Goal: Complete application form

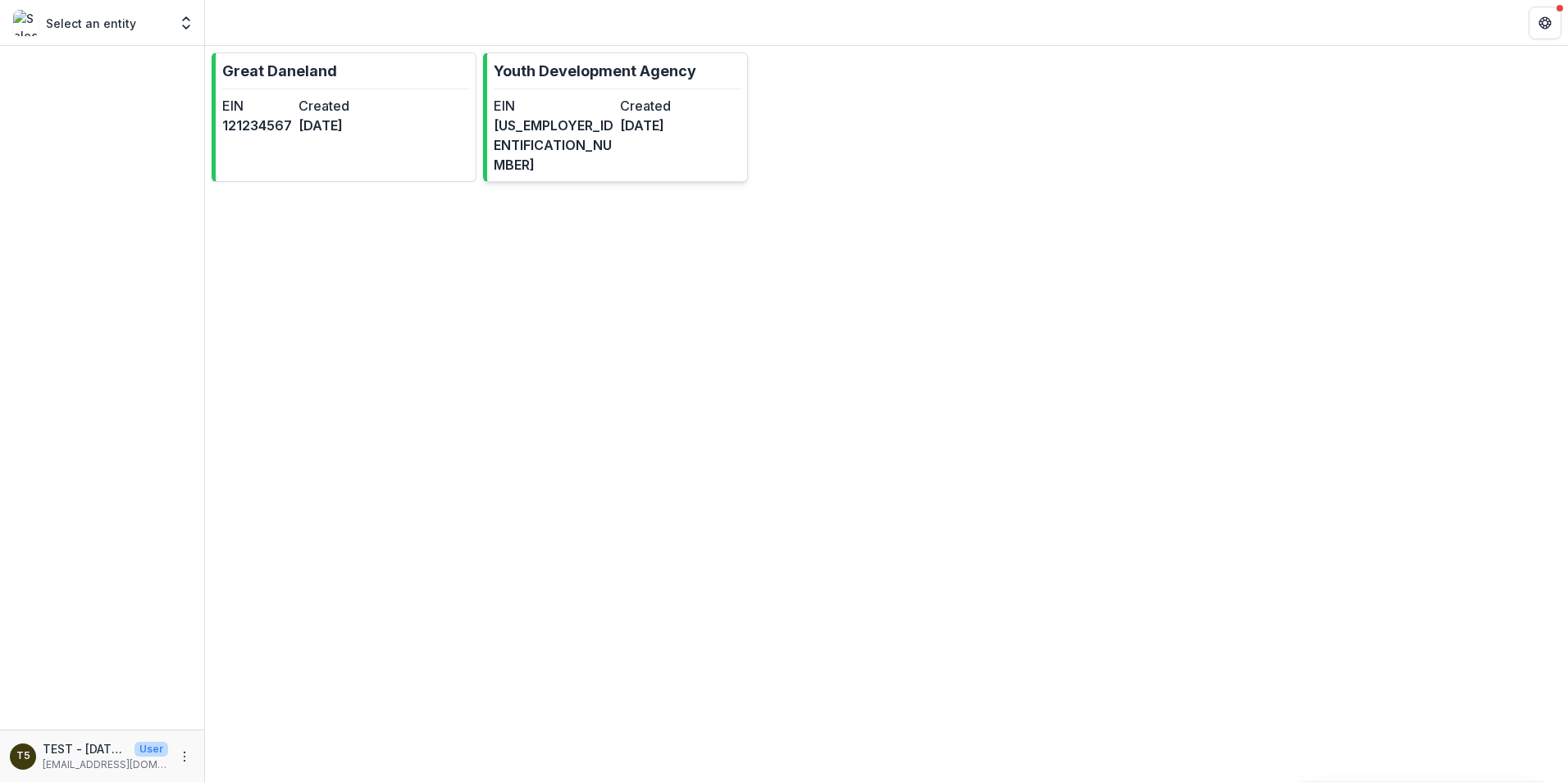
click at [630, 78] on p "Youth Development Agency" at bounding box center [595, 70] width 203 height 22
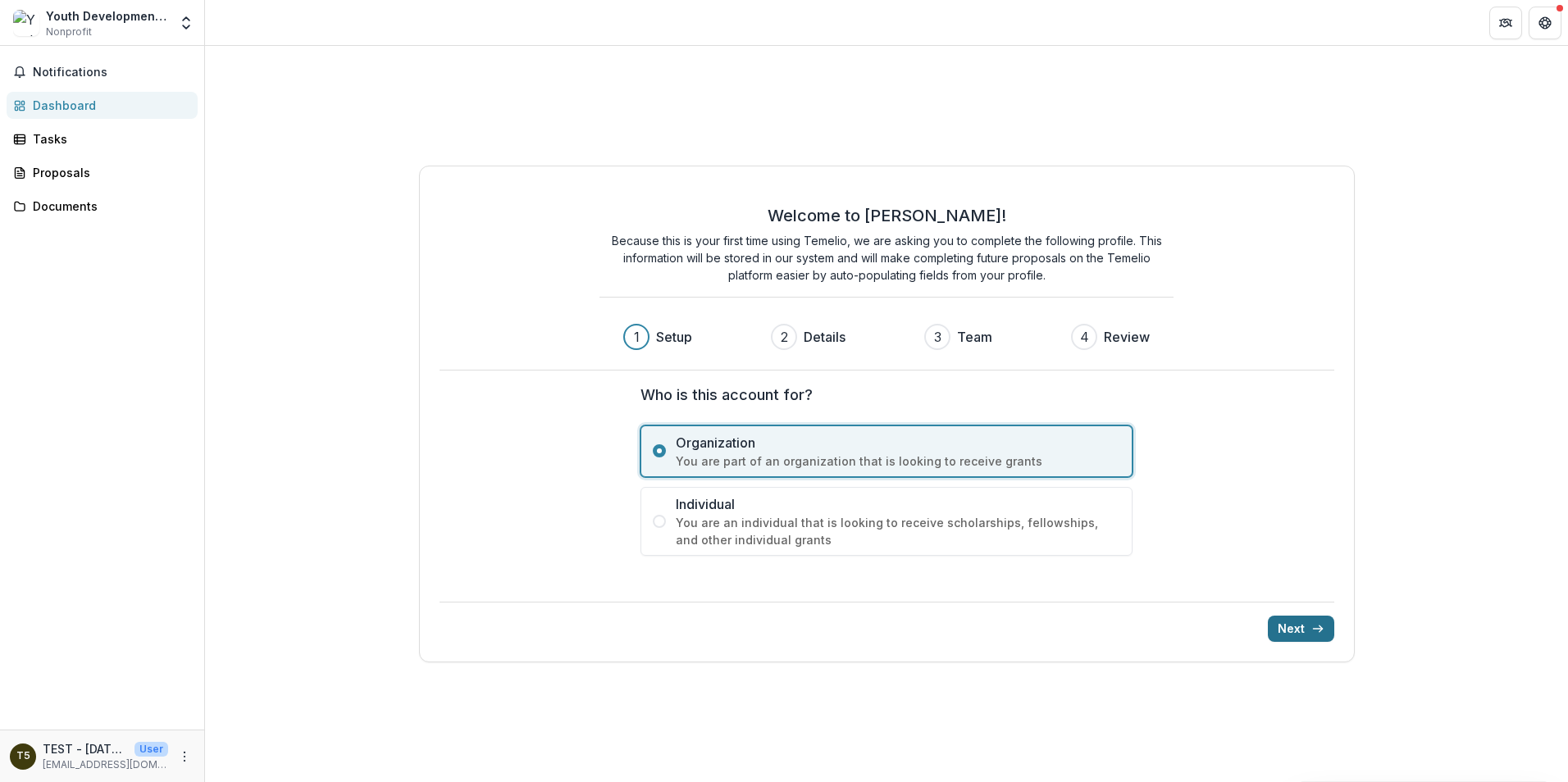
click at [1302, 627] on button "Next" at bounding box center [1301, 629] width 66 height 26
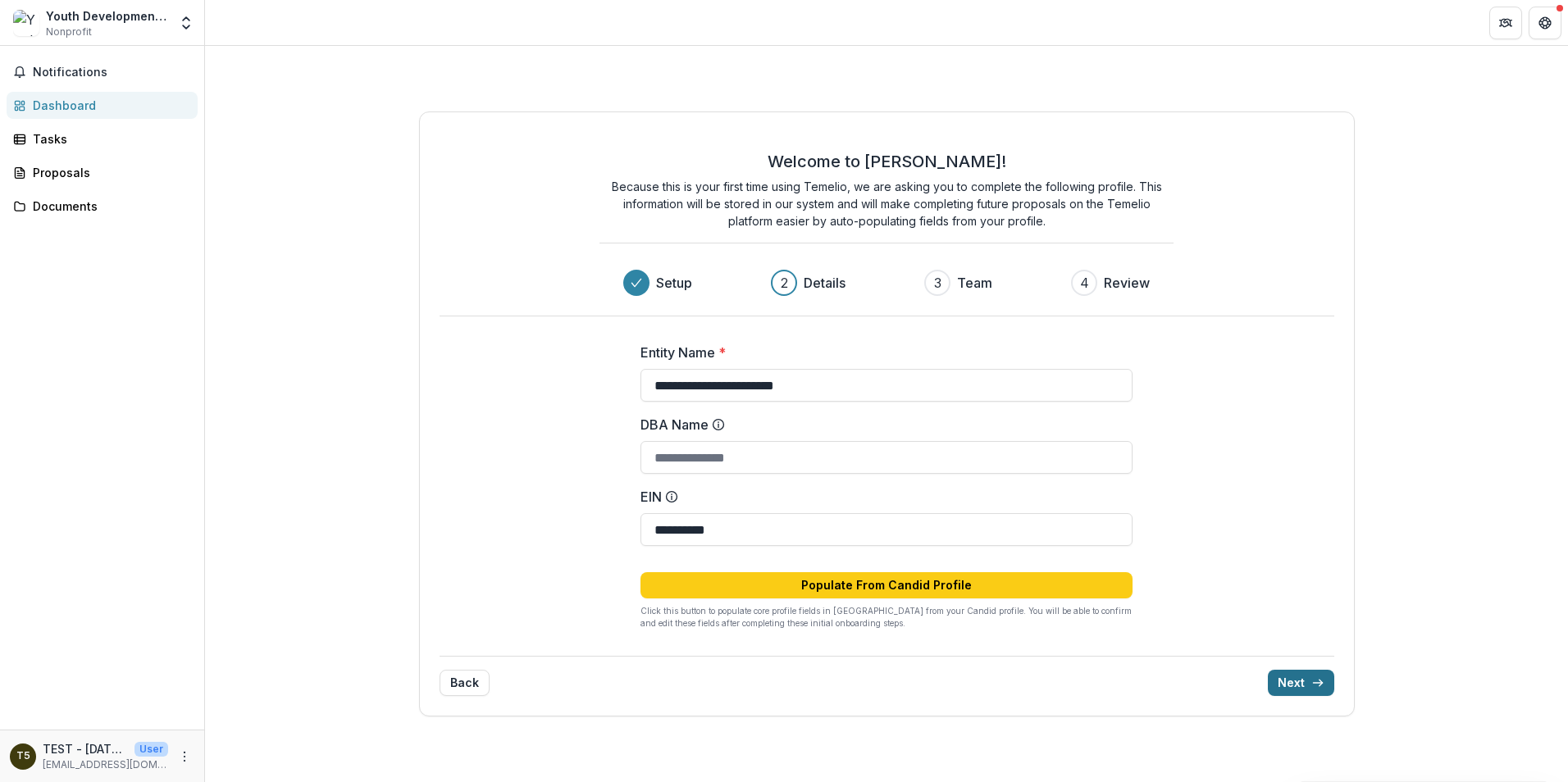
click at [1297, 682] on button "Next" at bounding box center [1301, 683] width 66 height 26
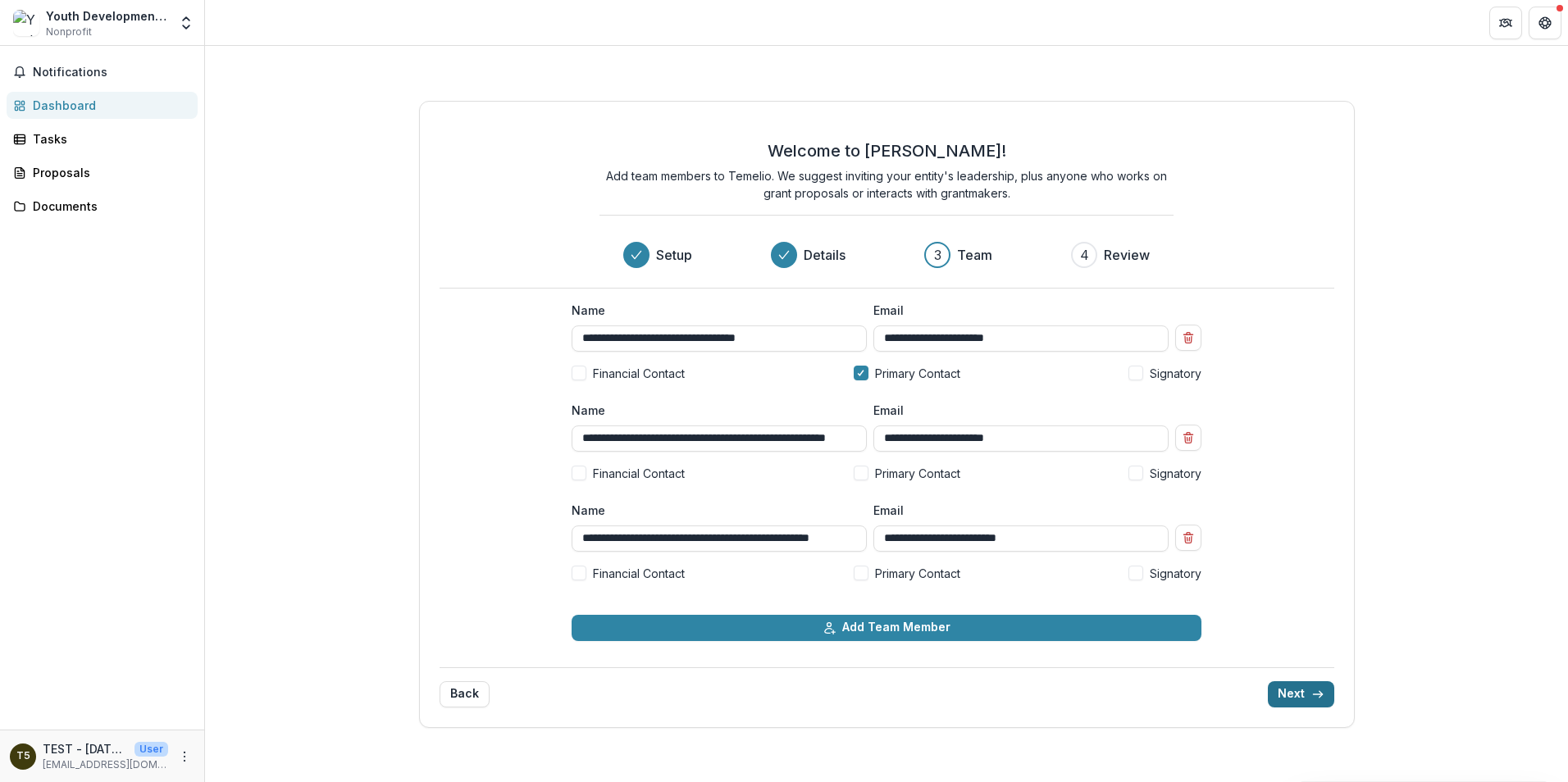
click at [1293, 699] on button "Next" at bounding box center [1301, 694] width 66 height 26
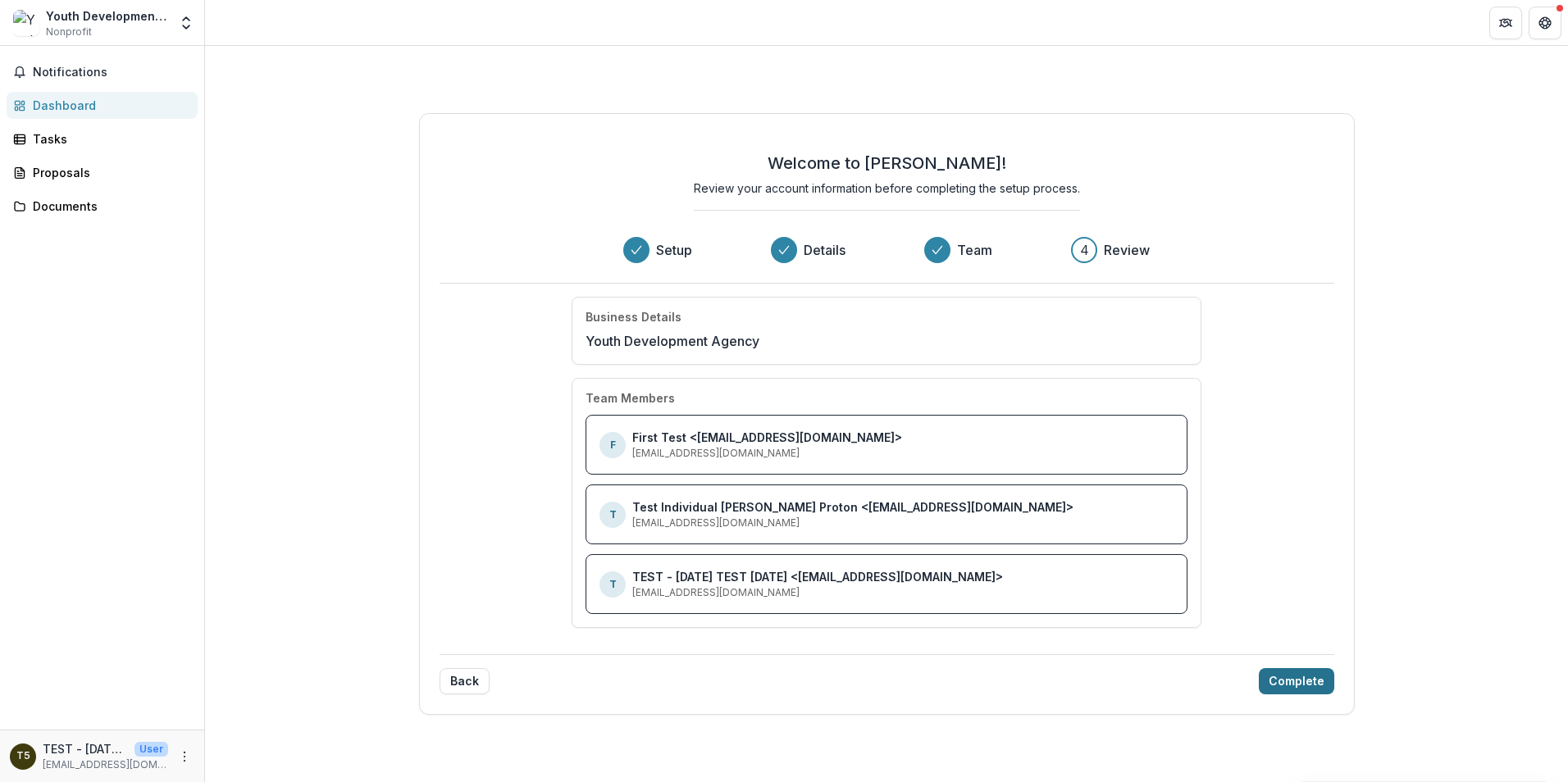
click at [1298, 678] on button "Complete" at bounding box center [1296, 681] width 76 height 26
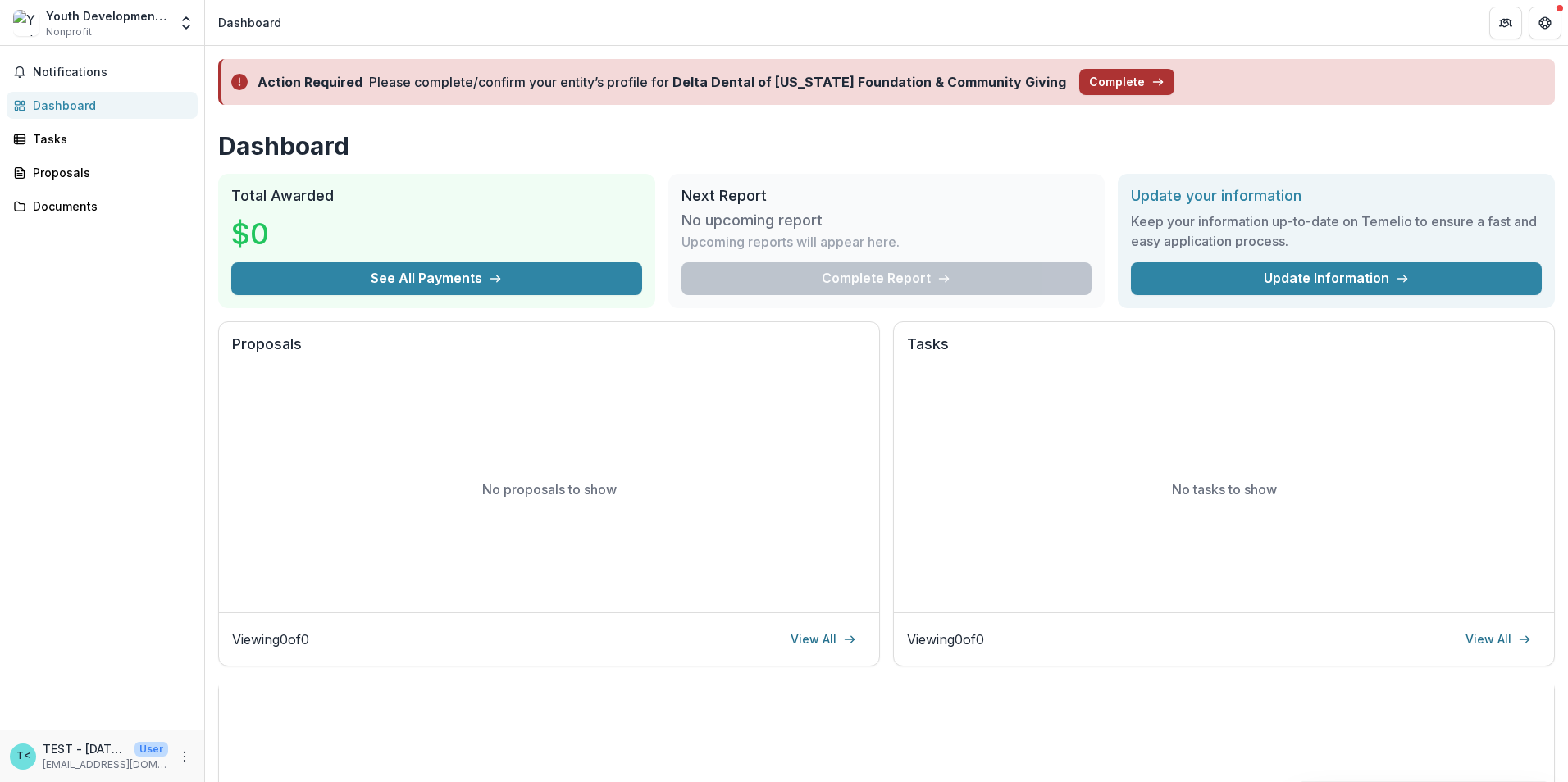
click at [1116, 83] on button "Complete" at bounding box center [1126, 82] width 95 height 26
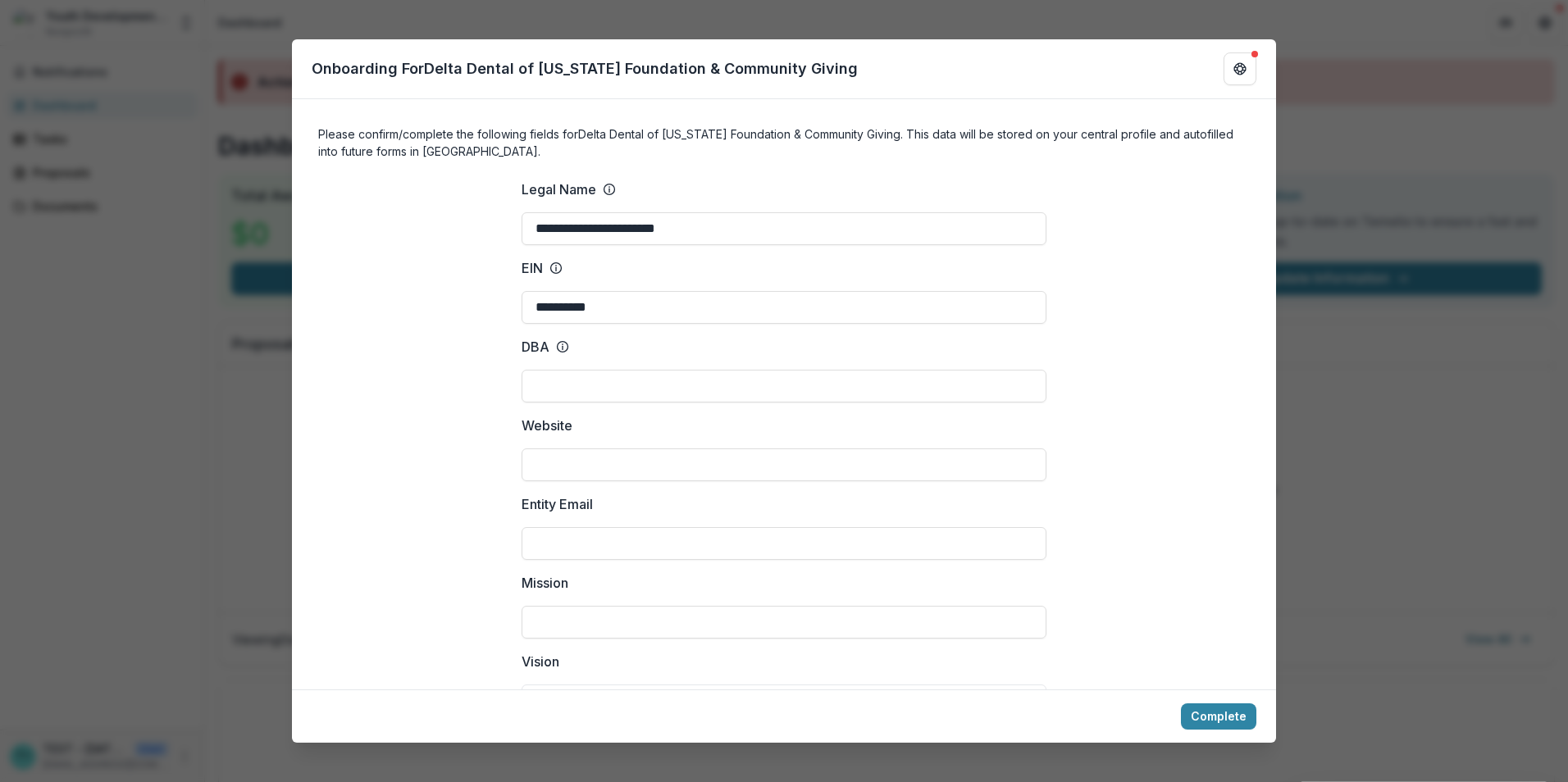
click at [182, 288] on div "**********" at bounding box center [784, 391] width 1568 height 782
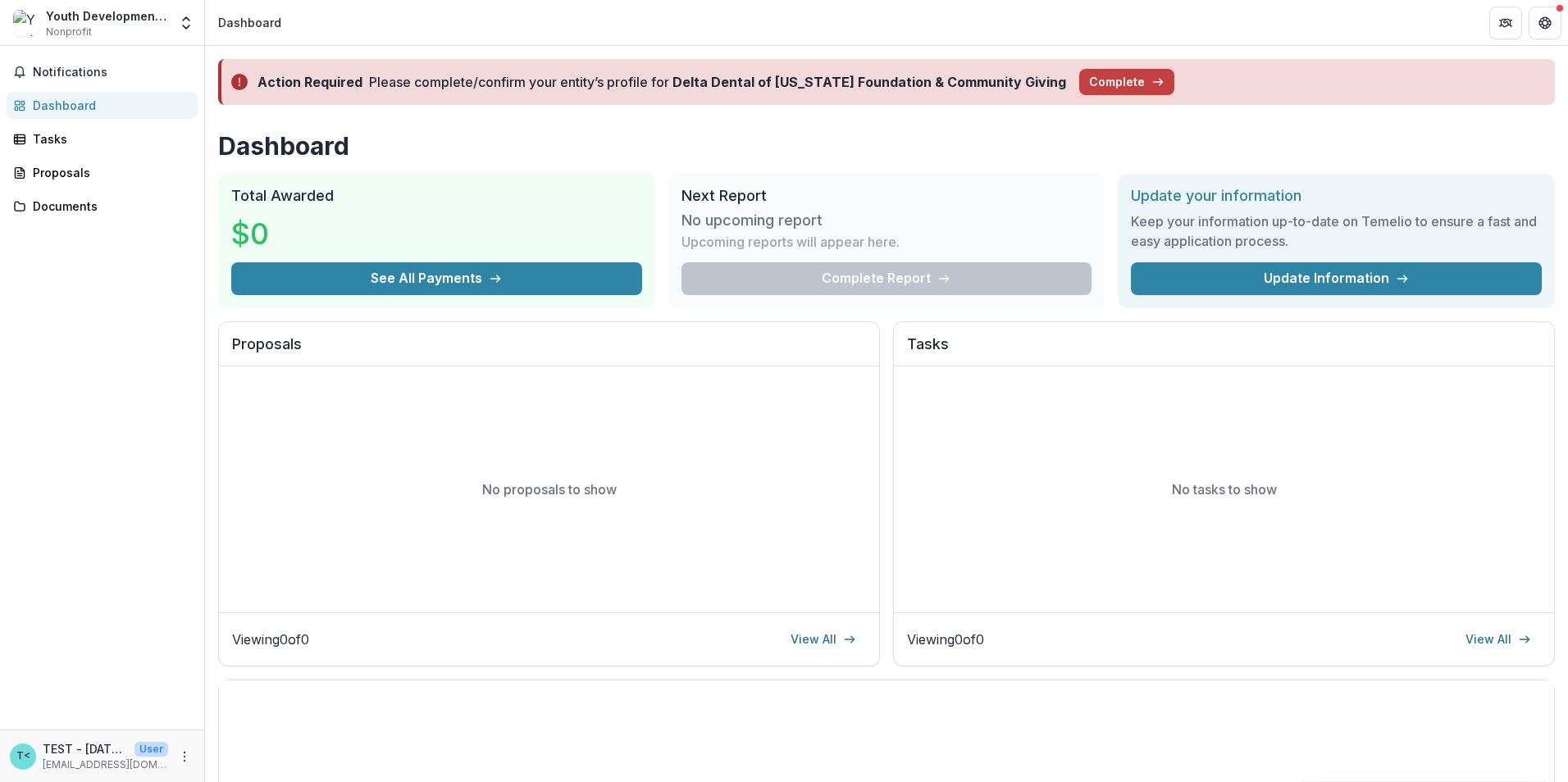
click at [67, 106] on div "Dashboard" at bounding box center [109, 105] width 151 height 17
click at [117, 19] on div "Youth Development Agency" at bounding box center [107, 16] width 122 height 17
click at [185, 25] on icon "Open entity switcher" at bounding box center [186, 23] width 17 height 17
click at [108, 50] on div "Nonprofits Great Daneland Youth Development Agency Team Settings Settings" at bounding box center [110, 123] width 233 height 153
click at [186, 758] on icon "More" at bounding box center [184, 757] width 13 height 13
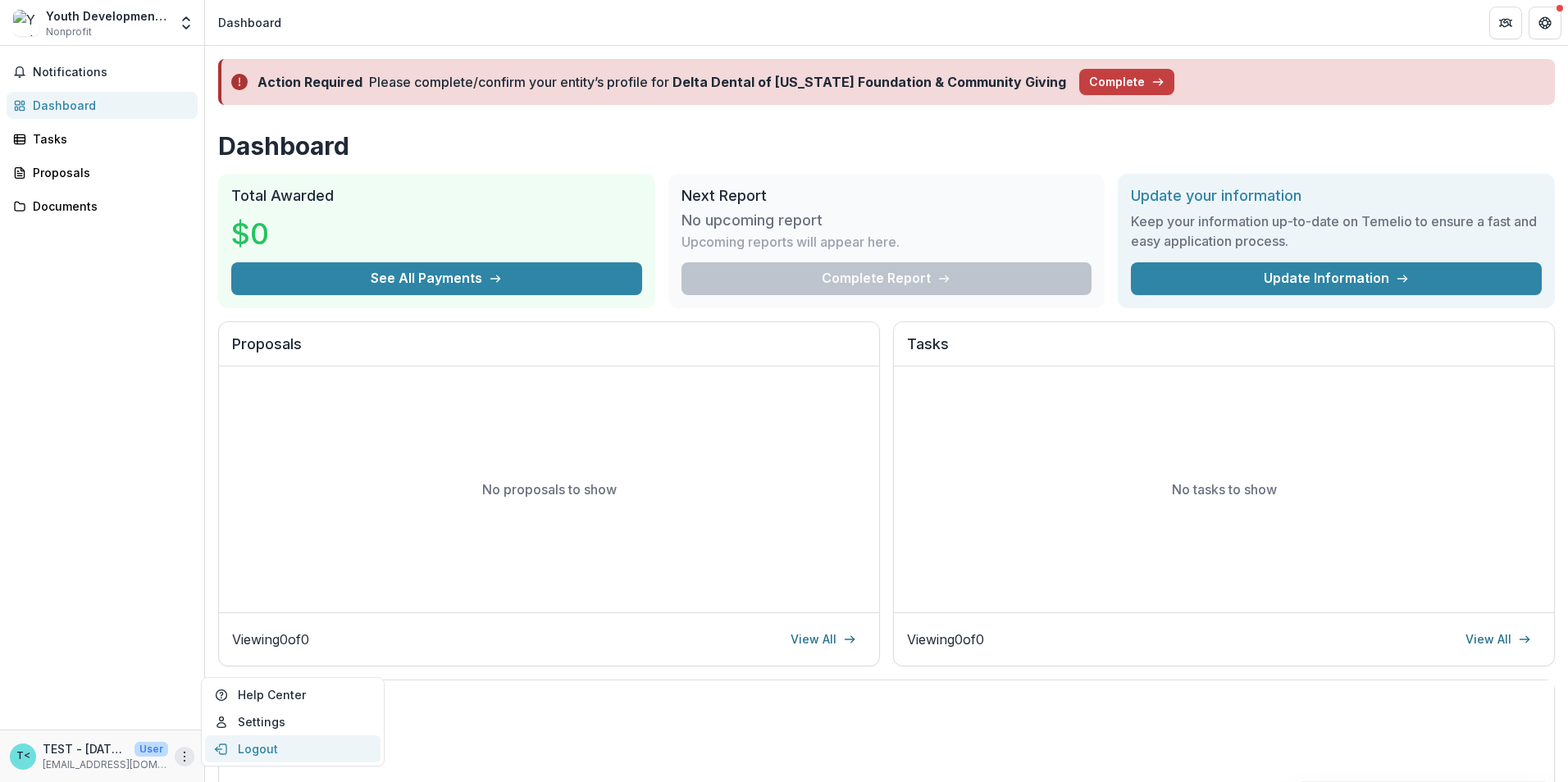
click at [283, 752] on button "Logout" at bounding box center [293, 749] width 176 height 27
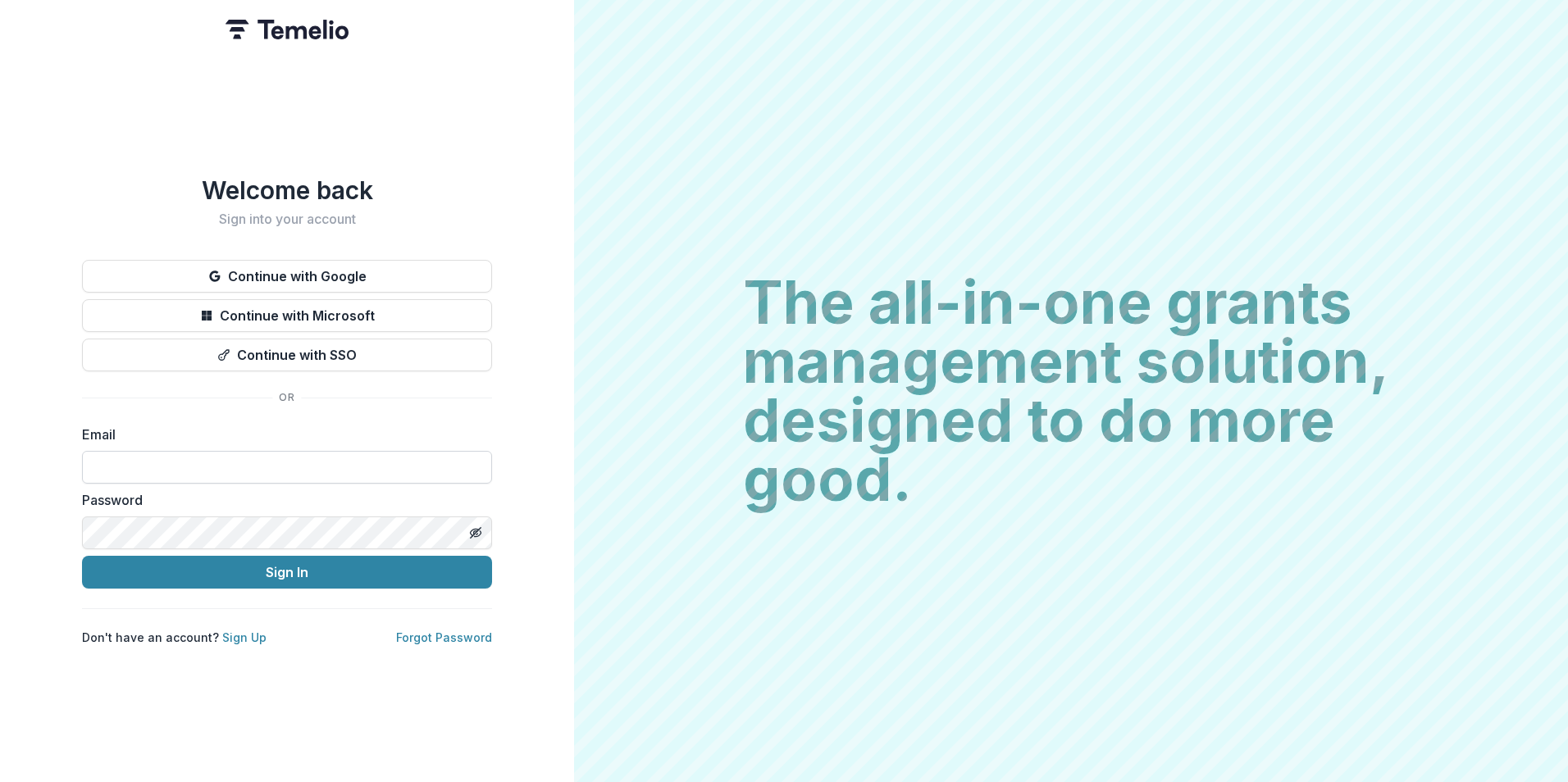
click at [204, 459] on input at bounding box center [286, 468] width 410 height 33
type input "**********"
click at [301, 571] on button "Sign In" at bounding box center [286, 572] width 410 height 33
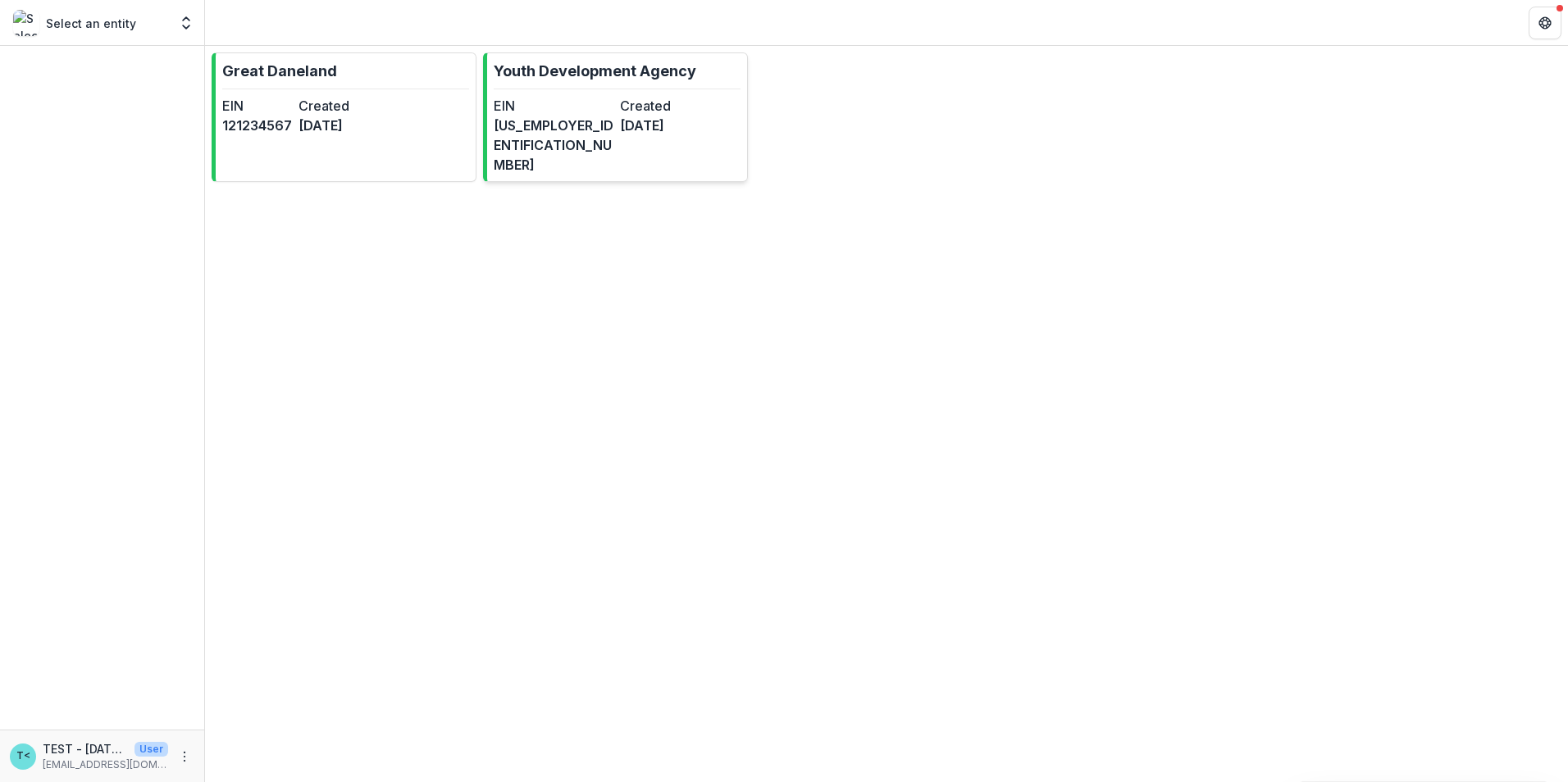
click at [615, 93] on link "Youth Development Agency EIN [US_EMPLOYER_IDENTIFICATION_NUMBER] Created [DATE]" at bounding box center [615, 117] width 265 height 130
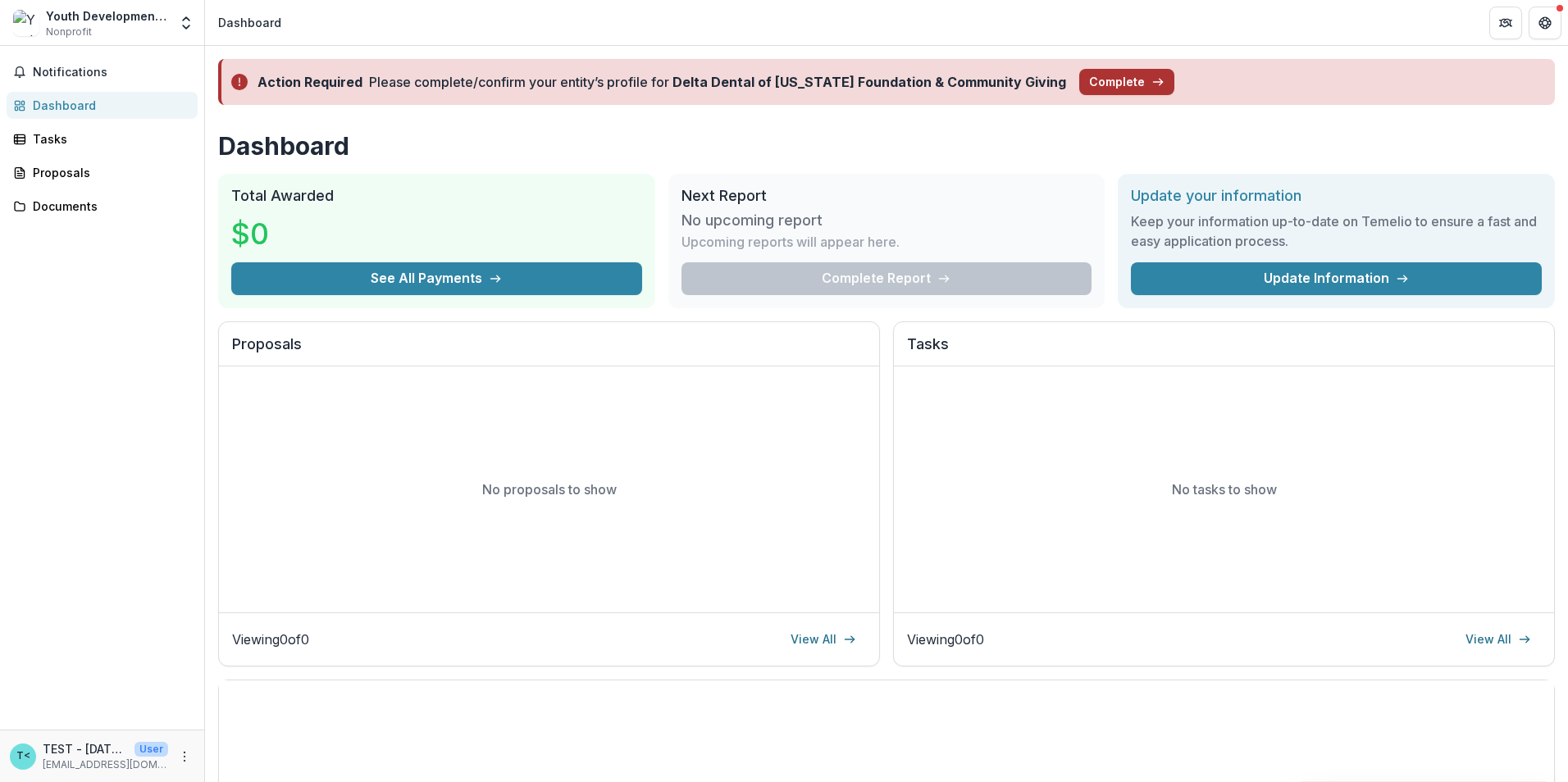
click at [1106, 85] on button "Complete" at bounding box center [1126, 82] width 95 height 26
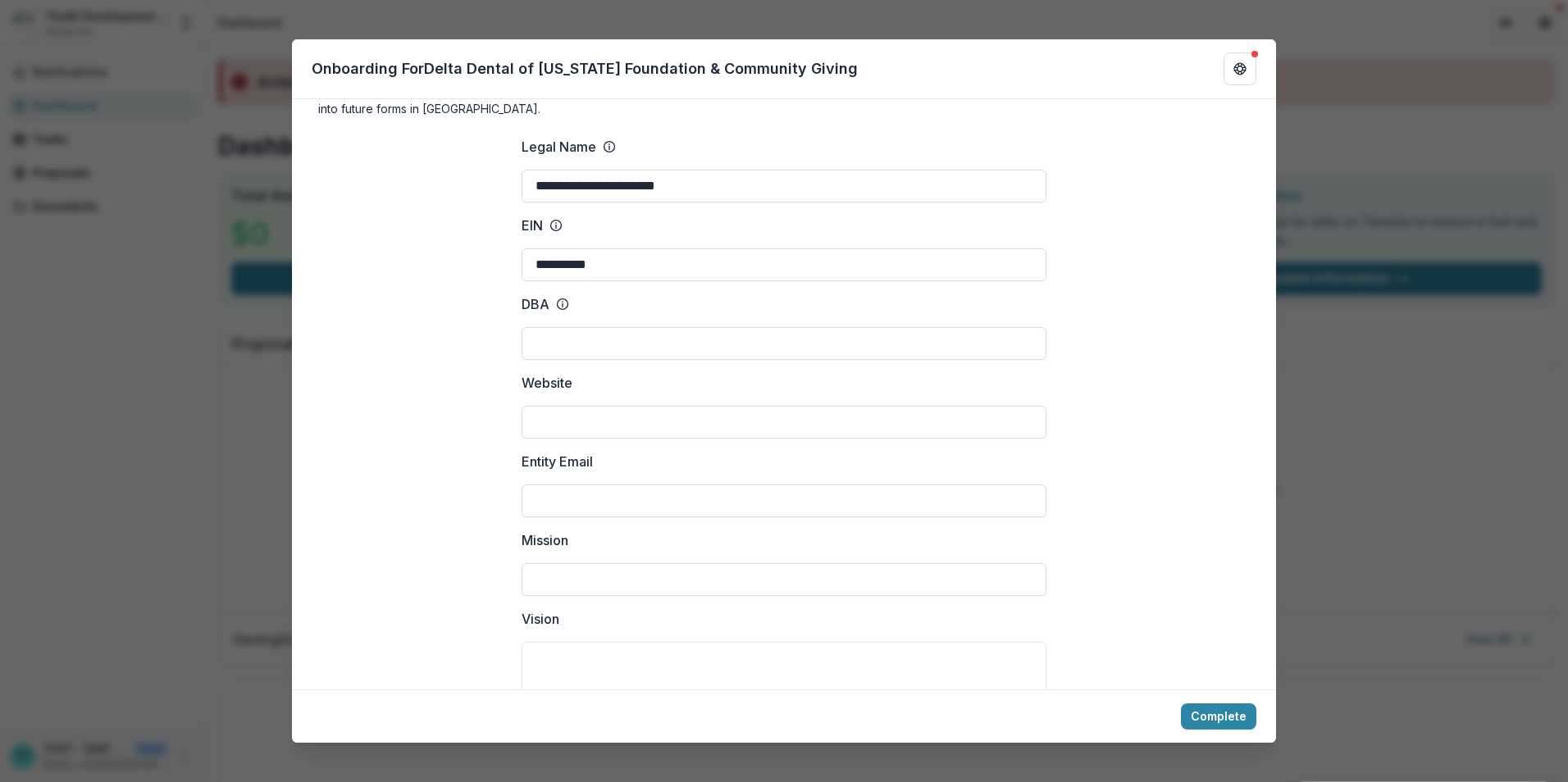
scroll to position [82, 0]
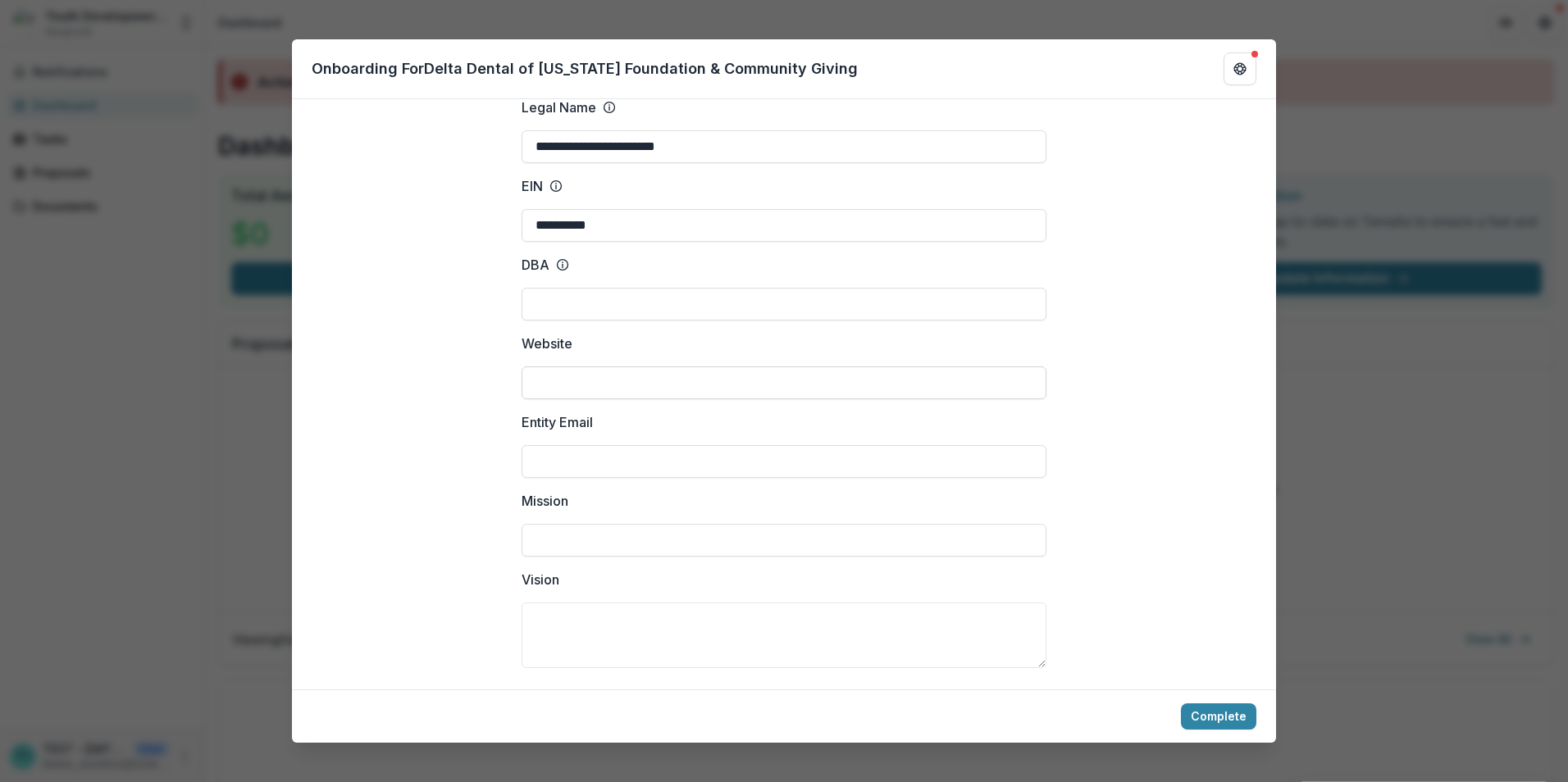
click at [668, 378] on input "Website" at bounding box center [784, 383] width 524 height 33
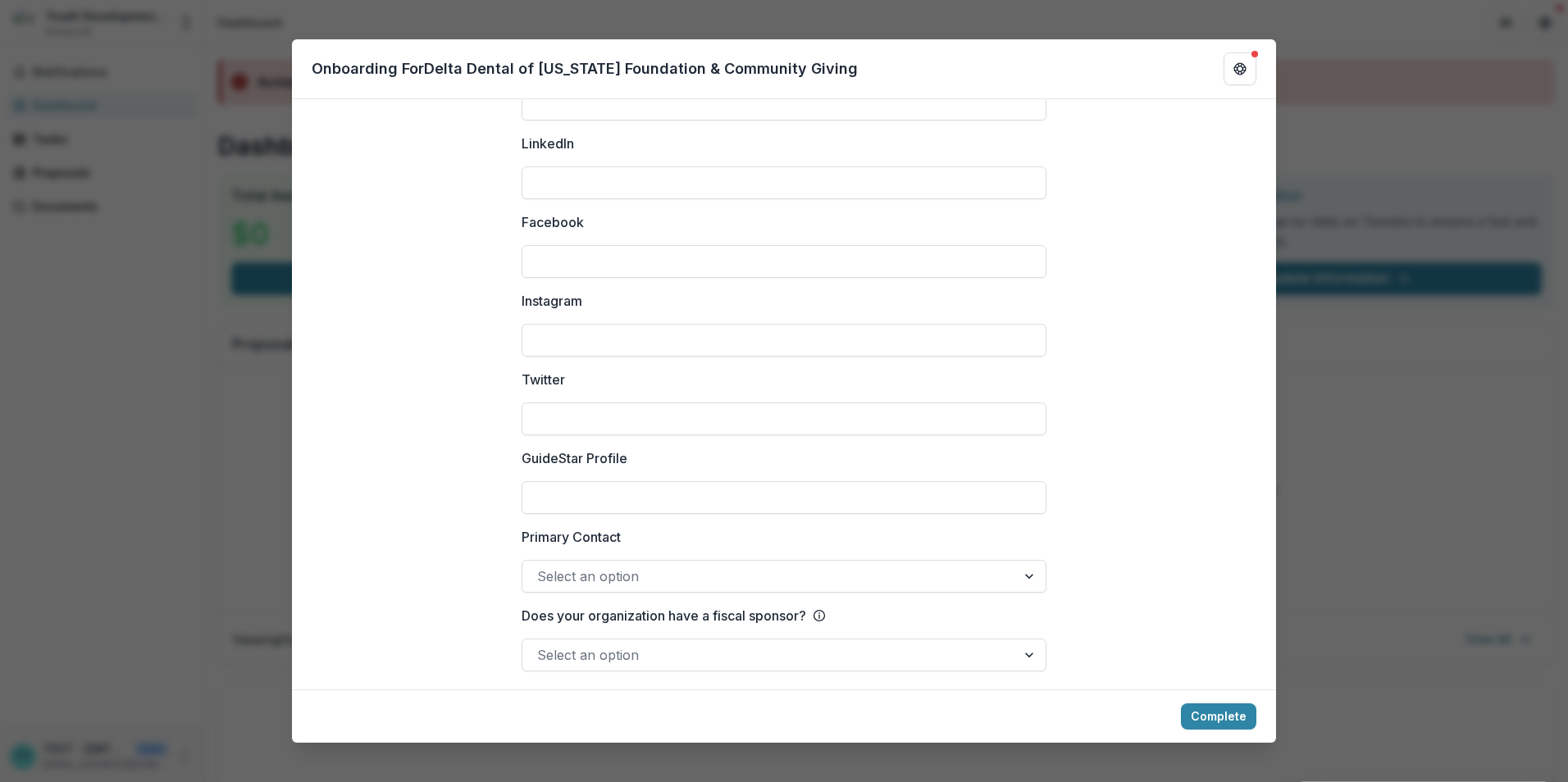
scroll to position [2155, 0]
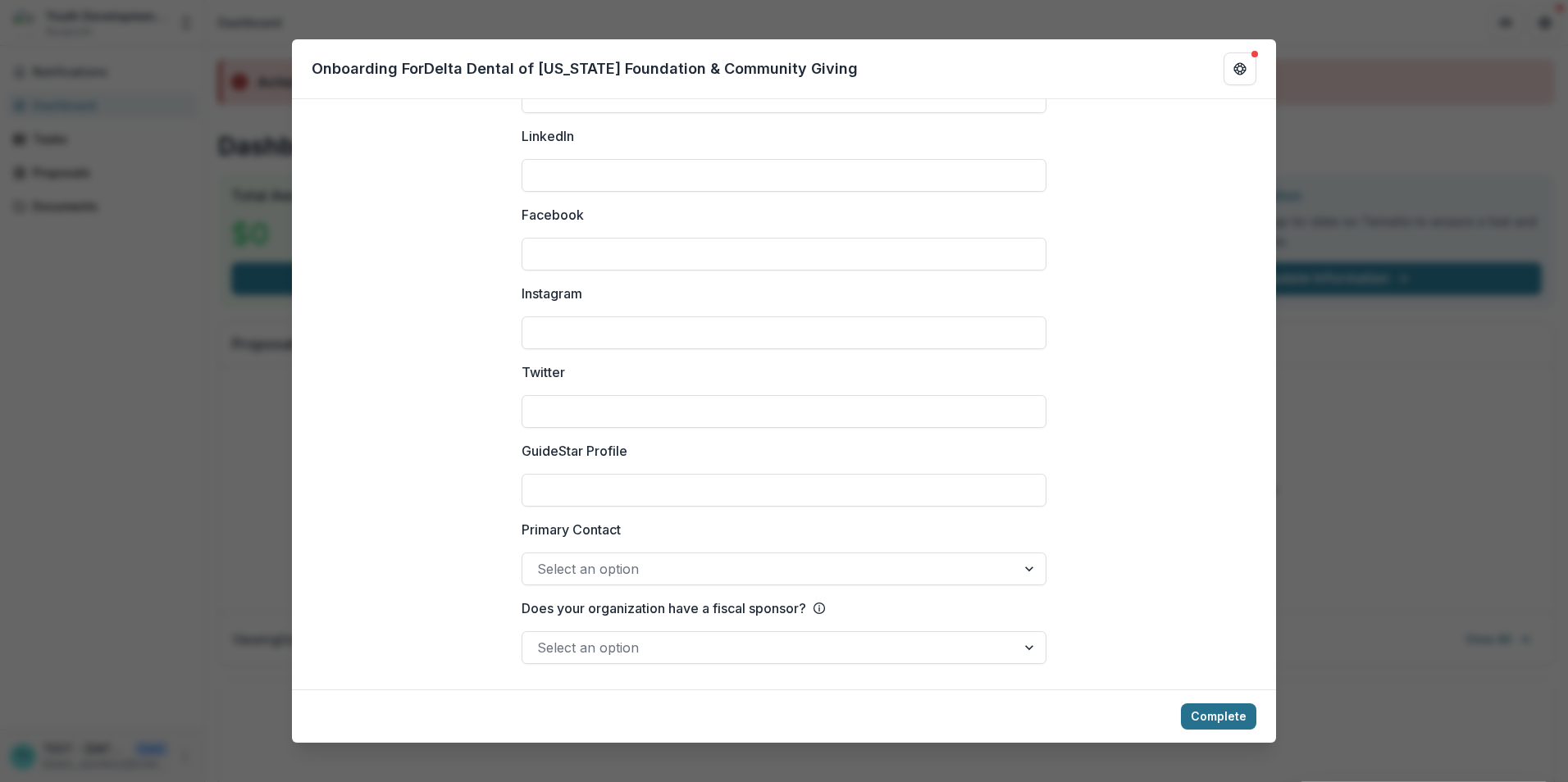
click at [1218, 715] on button "Complete" at bounding box center [1218, 717] width 76 height 26
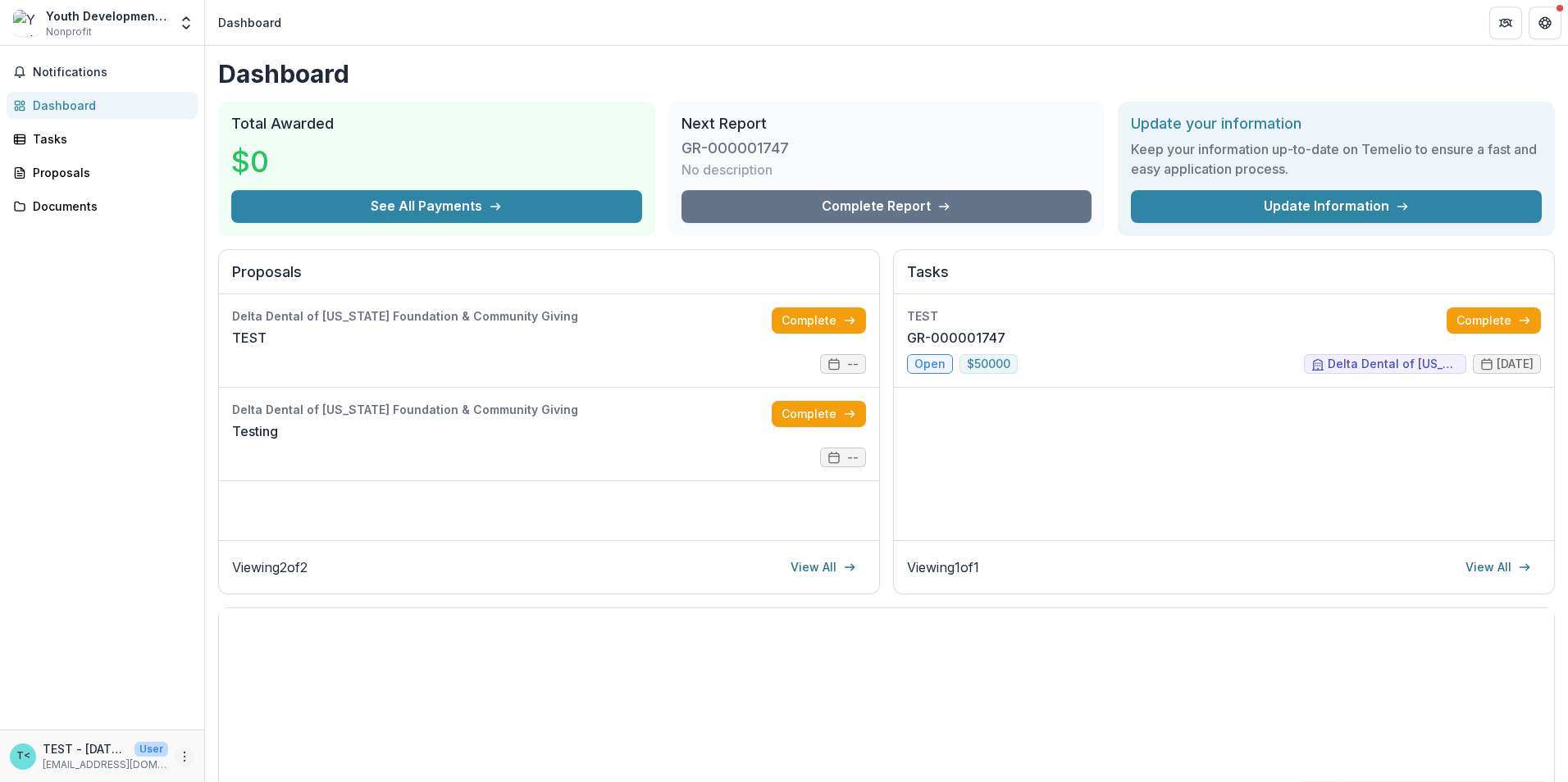
click at [182, 763] on icon "More" at bounding box center [184, 757] width 13 height 13
click at [277, 751] on button "Logout" at bounding box center [293, 749] width 176 height 27
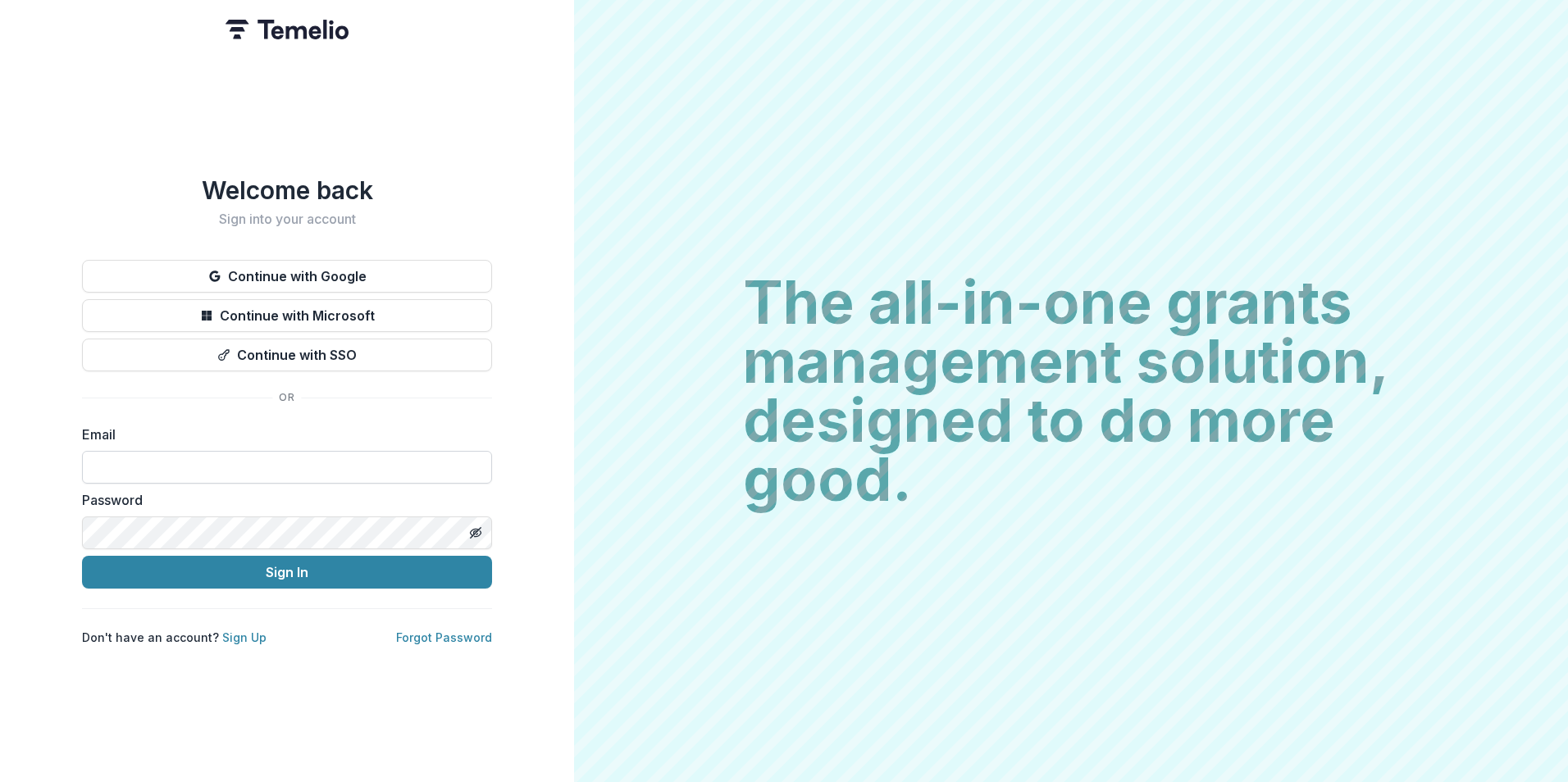
click at [225, 454] on input at bounding box center [286, 468] width 410 height 33
click at [82, 556] on button "Sign In" at bounding box center [286, 572] width 410 height 33
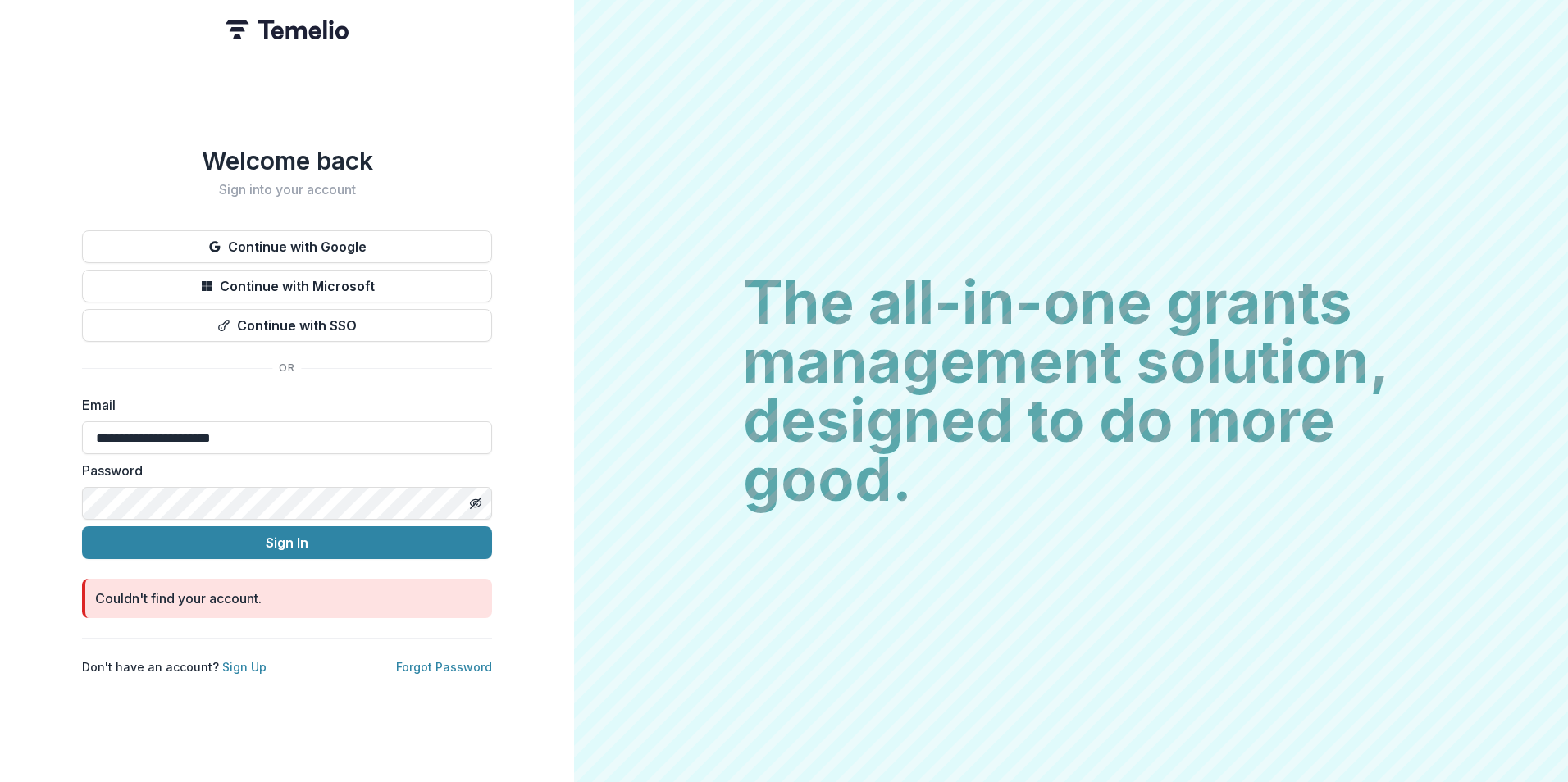
click at [82, 526] on button "Sign In" at bounding box center [286, 543] width 410 height 33
click at [126, 437] on input "**********" at bounding box center [286, 438] width 410 height 33
type input "**********"
click at [82, 526] on button "Sign In" at bounding box center [286, 543] width 410 height 33
